Goal: Information Seeking & Learning: Learn about a topic

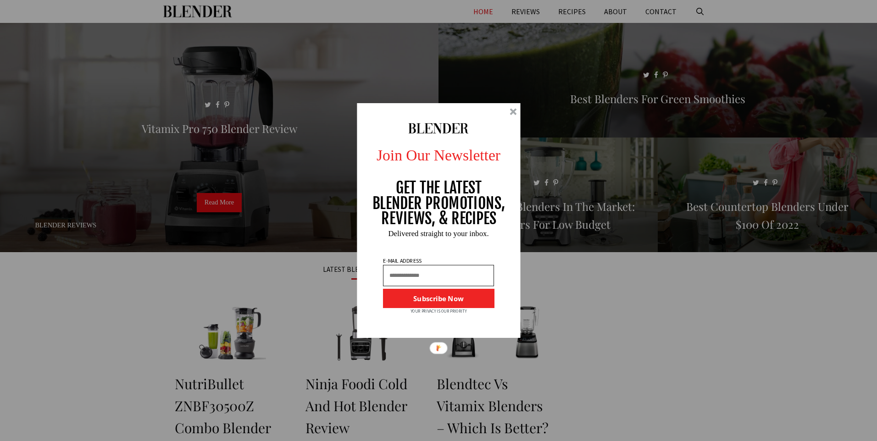
click at [512, 117] on div at bounding box center [439, 220] width 164 height 235
click at [513, 114] on div at bounding box center [513, 111] width 7 height 7
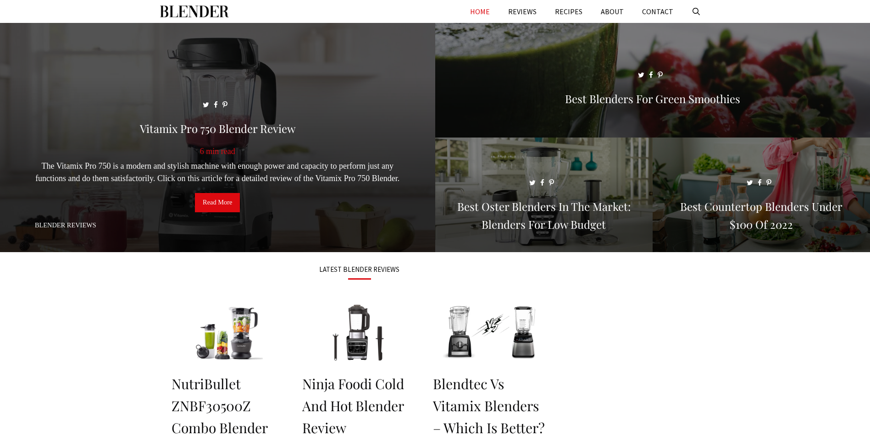
click at [249, 115] on span at bounding box center [217, 142] width 435 height 238
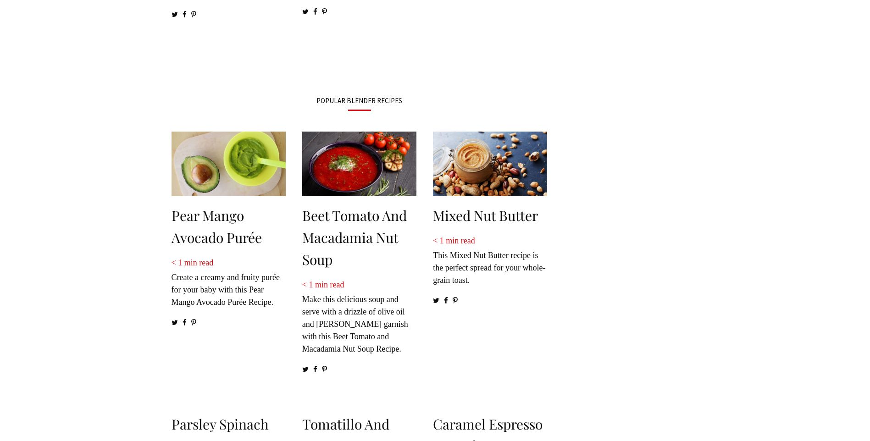
scroll to position [963, 0]
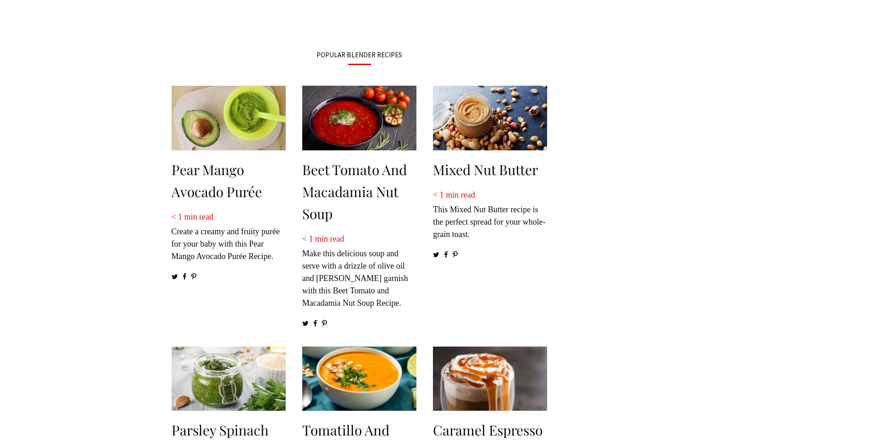
click at [709, 120] on aside at bounding box center [634, 151] width 151 height 303
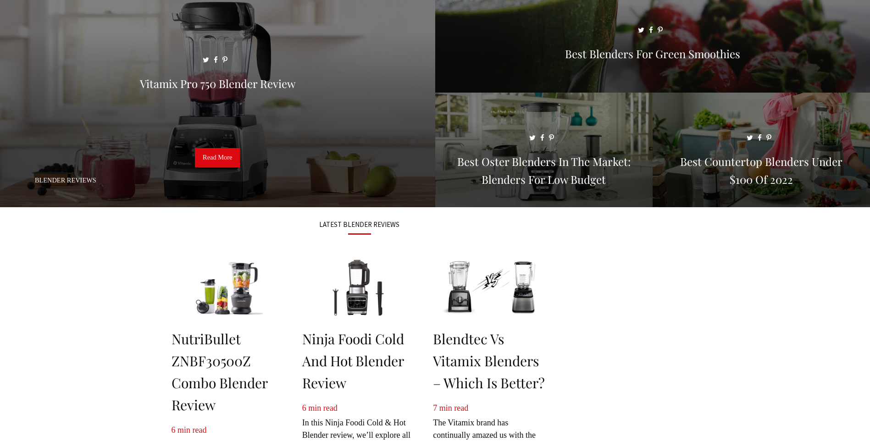
scroll to position [0, 0]
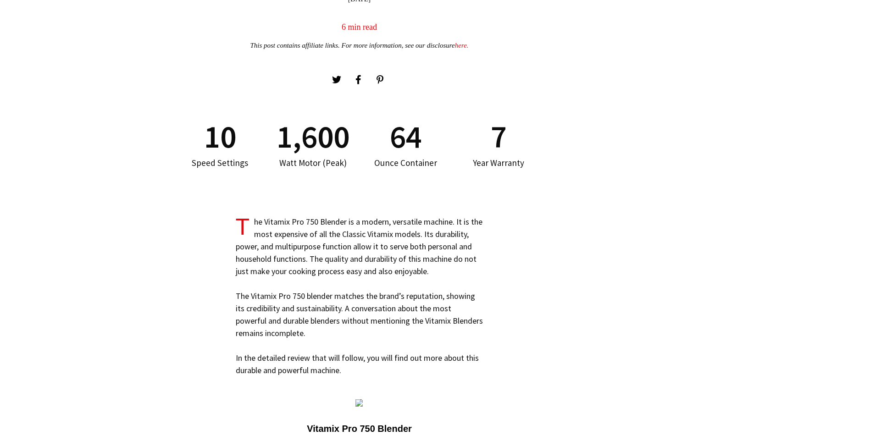
scroll to position [367, 0]
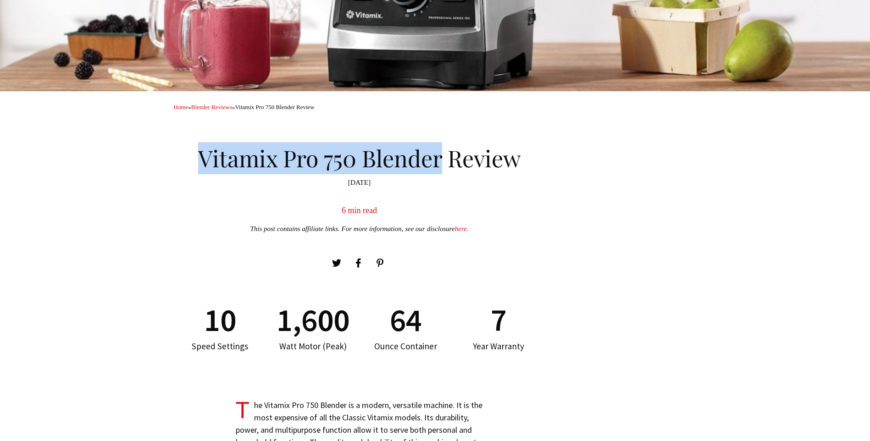
drag, startPoint x: 237, startPoint y: 168, endPoint x: 439, endPoint y: 168, distance: 201.8
click at [439, 168] on h1 "Vitamix Pro 750 Blender Review" at bounding box center [360, 156] width 372 height 37
copy h1 "Vitamix Pro 750 Blender"
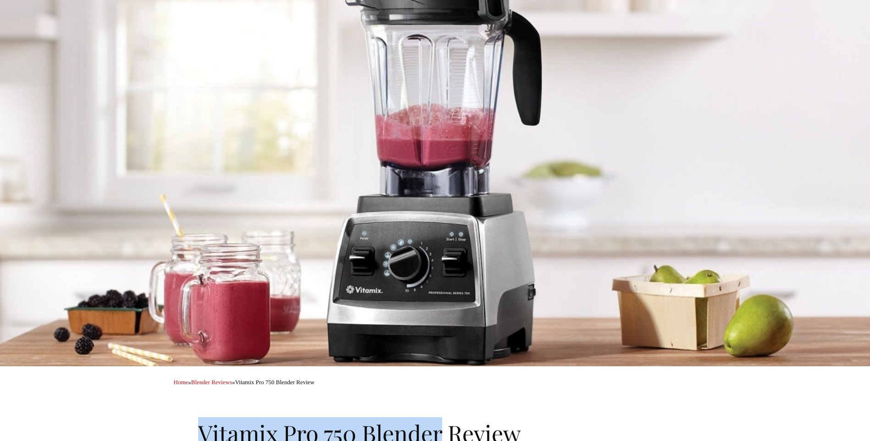
scroll to position [0, 0]
